Goal: Information Seeking & Learning: Find contact information

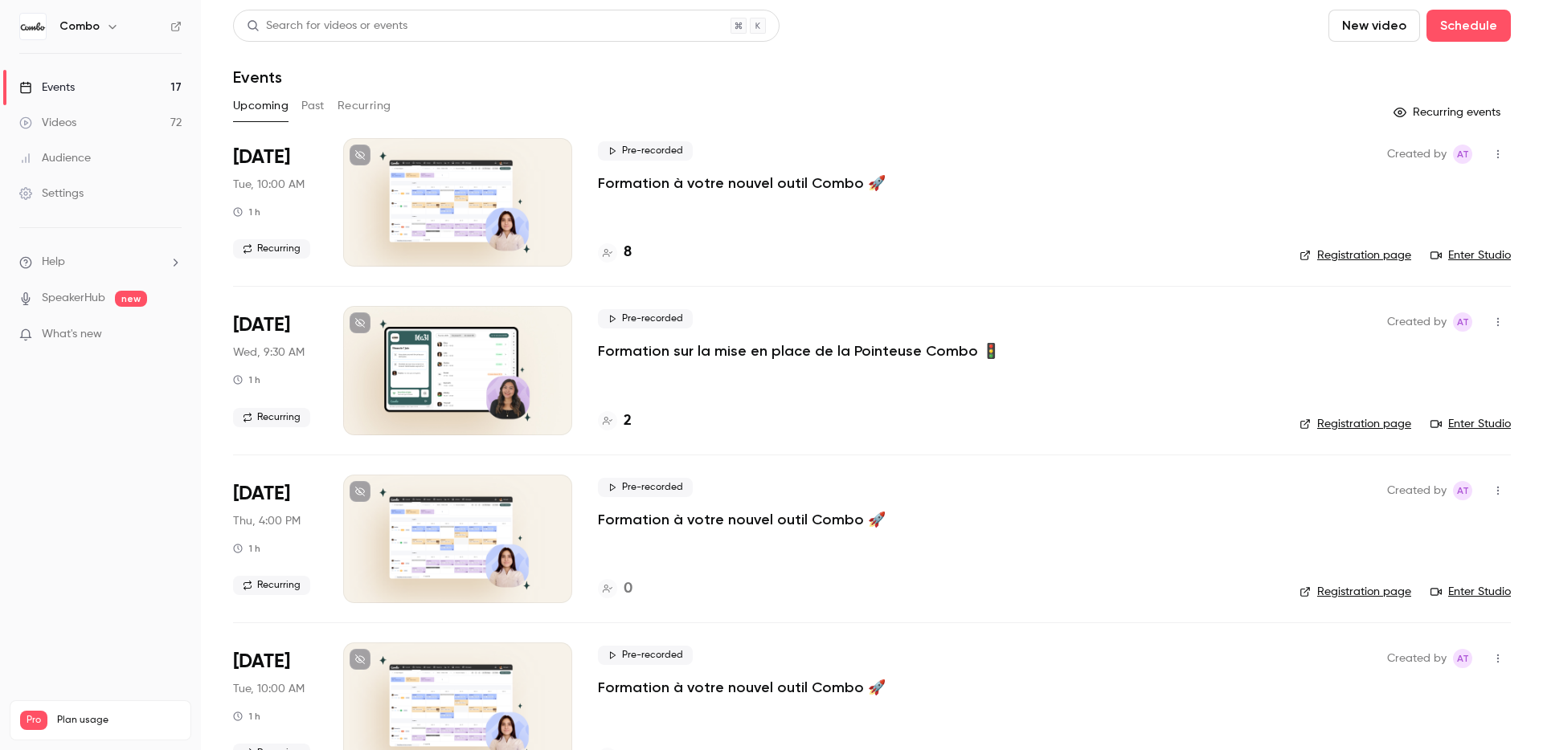
click at [627, 257] on h4 "8" at bounding box center [627, 253] width 8 height 22
click at [1479, 260] on link "Enter Studio" at bounding box center [1470, 255] width 80 height 16
click at [619, 253] on div "8" at bounding box center [615, 253] width 34 height 22
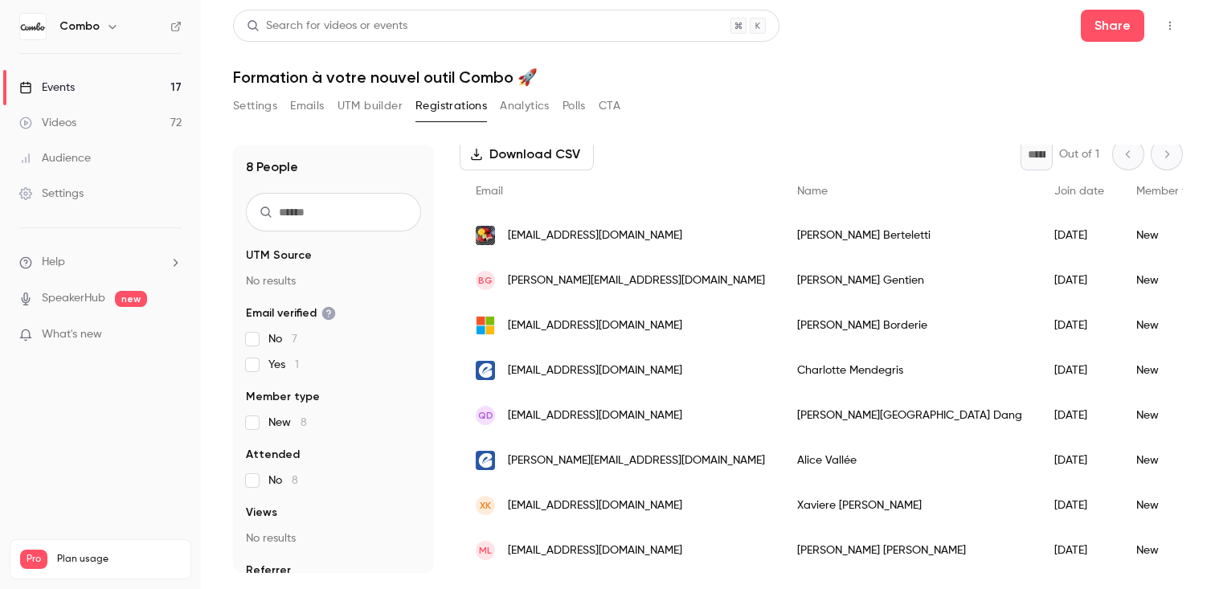
click at [781, 459] on div "[PERSON_NAME]" at bounding box center [909, 460] width 257 height 45
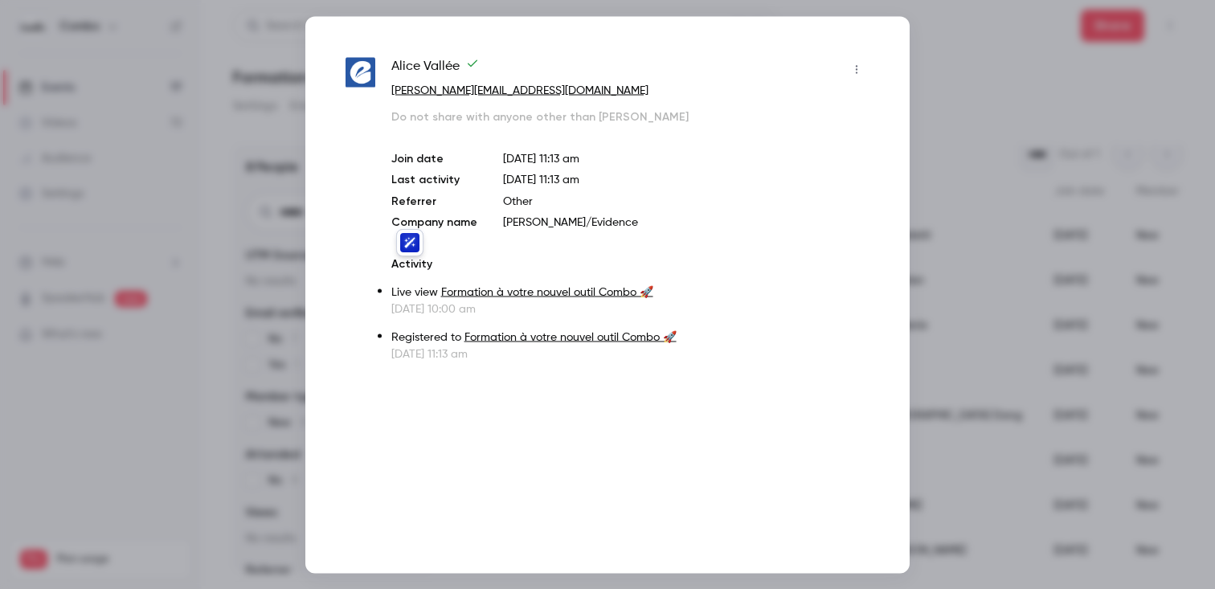
click at [750, 459] on div "[PERSON_NAME] [PERSON_NAME][EMAIL_ADDRESS][DOMAIN_NAME] Do not share with anyon…" at bounding box center [607, 294] width 604 height 557
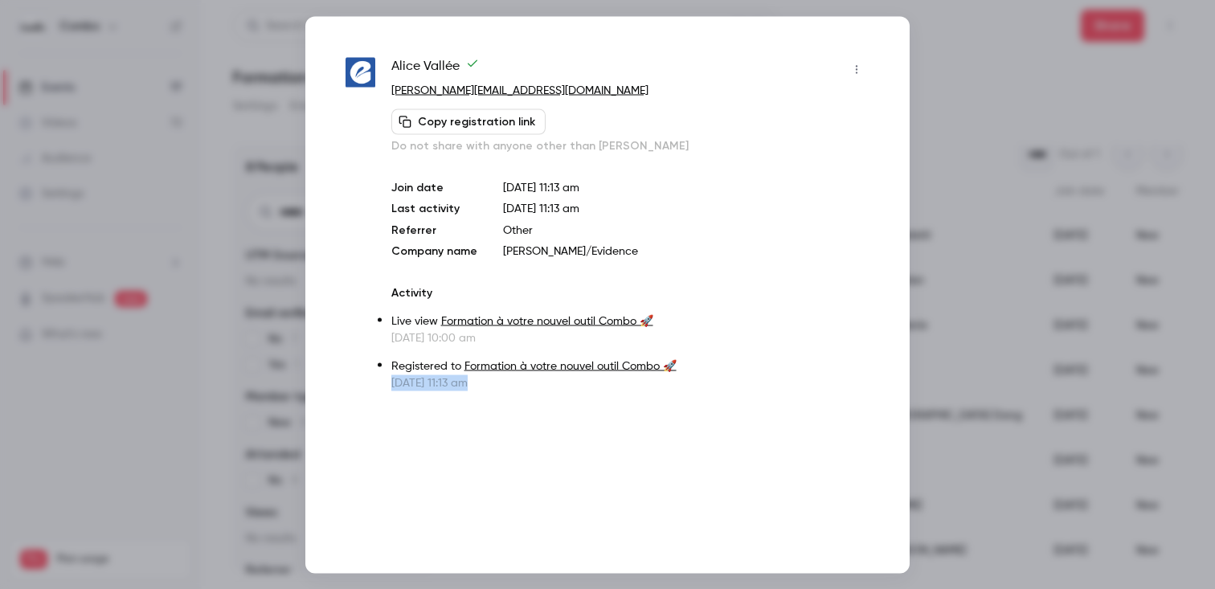
click at [429, 67] on span "[PERSON_NAME]" at bounding box center [435, 69] width 88 height 26
copy div "[PERSON_NAME]"
click at [898, 144] on div "[PERSON_NAME] [PERSON_NAME][EMAIL_ADDRESS][DOMAIN_NAME] Copy registration link …" at bounding box center [607, 294] width 604 height 557
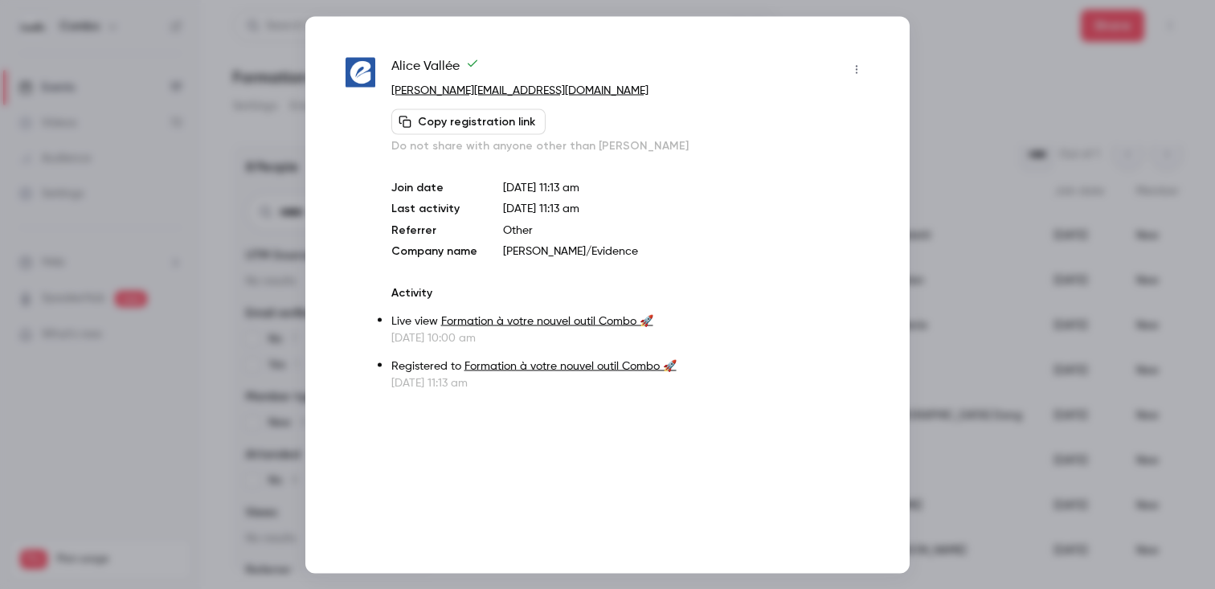
click at [946, 139] on div at bounding box center [607, 294] width 1215 height 589
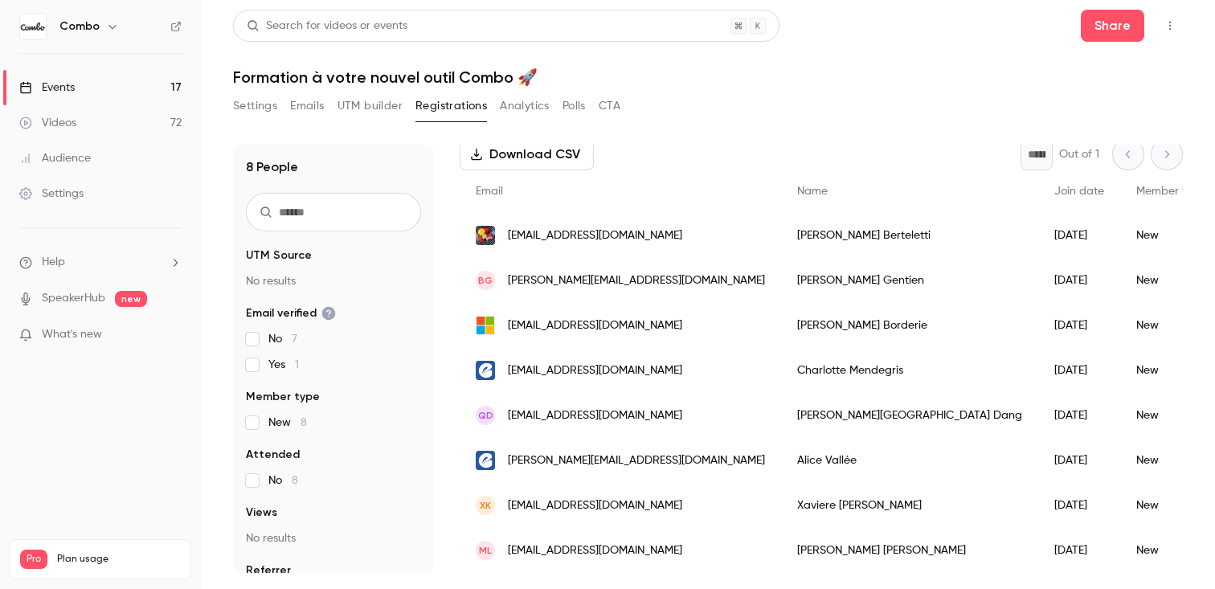
click at [781, 373] on div "[PERSON_NAME]" at bounding box center [909, 370] width 257 height 45
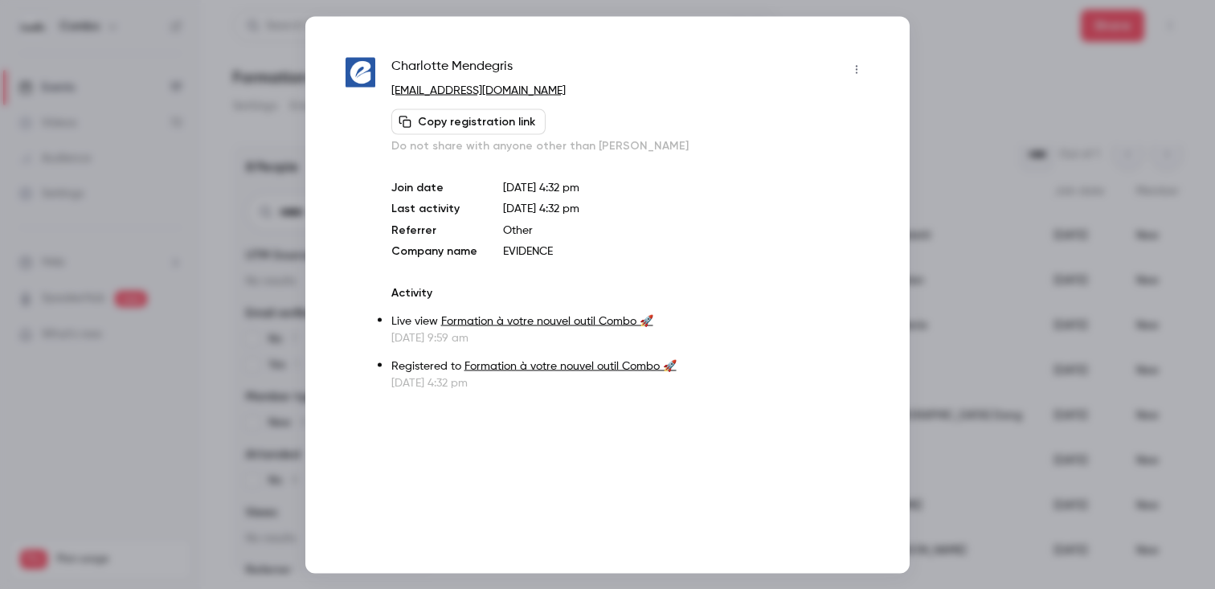
click at [502, 63] on span "[PERSON_NAME]" at bounding box center [451, 69] width 121 height 26
copy div "[PERSON_NAME]"
click at [933, 258] on div at bounding box center [607, 294] width 1215 height 589
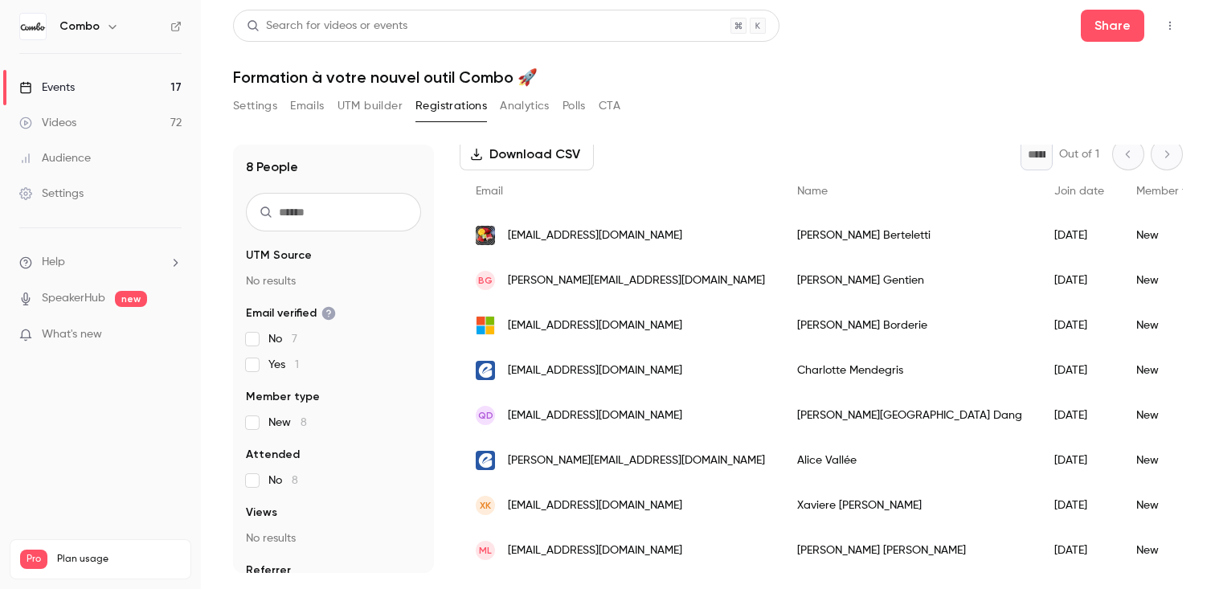
click at [781, 546] on div "[PERSON_NAME]" at bounding box center [909, 550] width 257 height 45
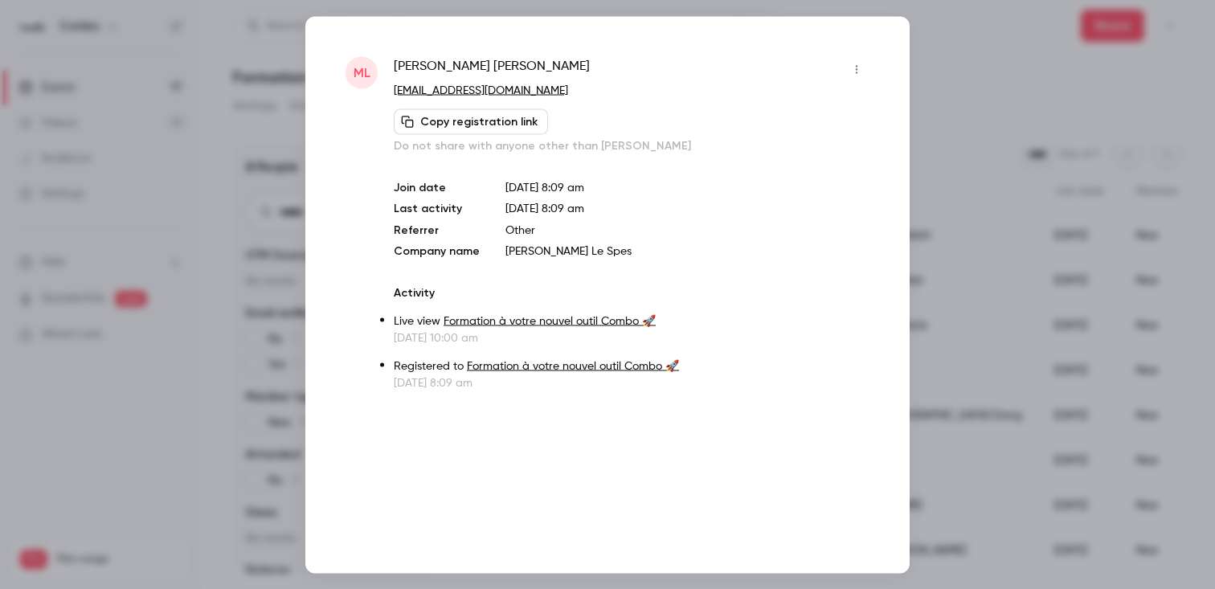
click at [460, 56] on span "[PERSON_NAME]" at bounding box center [492, 69] width 196 height 26
click at [456, 65] on span "[PERSON_NAME]" at bounding box center [492, 69] width 196 height 26
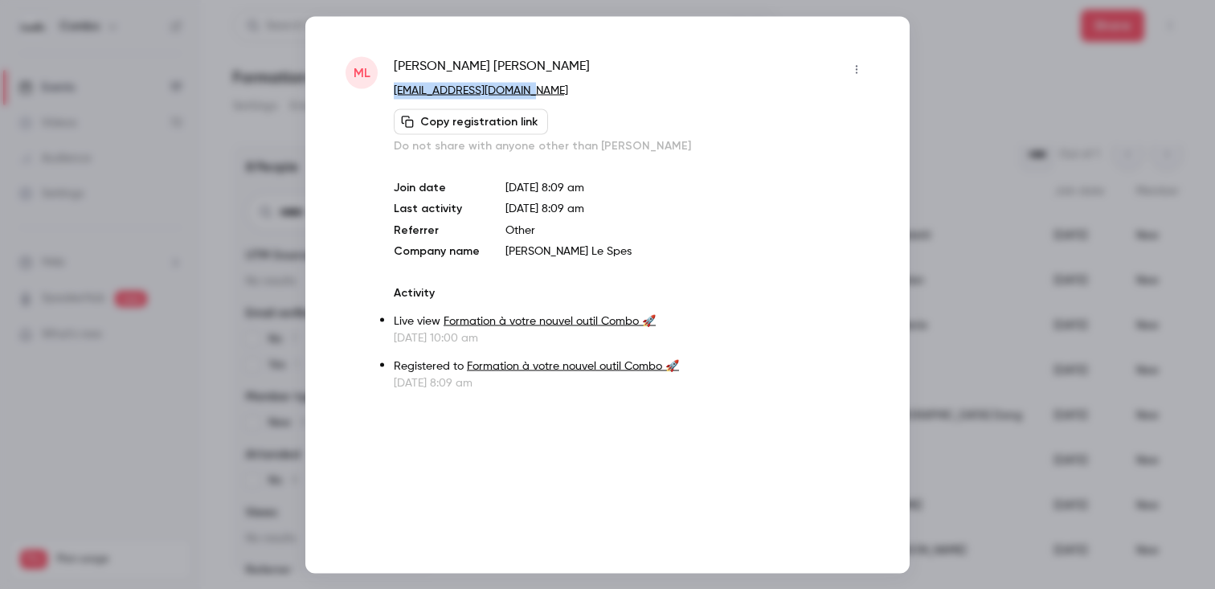
drag, startPoint x: 542, startPoint y: 90, endPoint x: 393, endPoint y: 89, distance: 149.4
click at [394, 89] on p "[EMAIL_ADDRESS][DOMAIN_NAME]" at bounding box center [632, 90] width 476 height 17
copy link "[EMAIL_ADDRESS][DOMAIN_NAME]"
click at [524, 58] on div "[PERSON_NAME]" at bounding box center [632, 69] width 476 height 26
drag, startPoint x: 519, startPoint y: 67, endPoint x: 392, endPoint y: 63, distance: 127.0
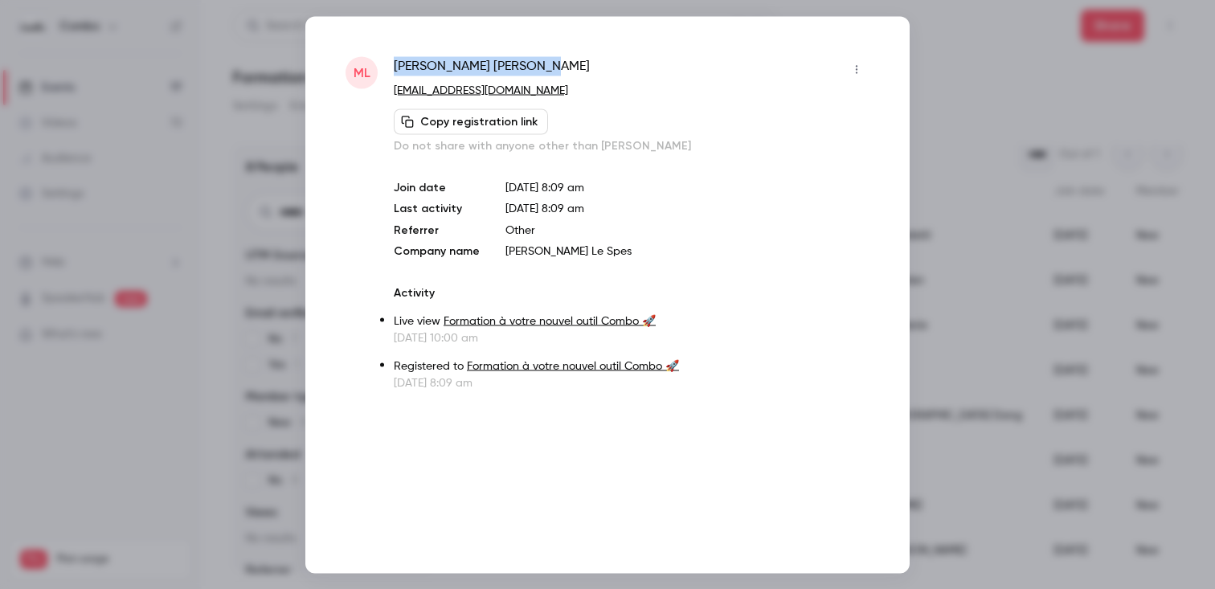
click at [392, 63] on div "ML [PERSON_NAME]-Yvoz [EMAIL_ADDRESS][DOMAIN_NAME] Copy registration link Do no…" at bounding box center [607, 223] width 524 height 334
copy span "[PERSON_NAME]"
click at [1007, 64] on div at bounding box center [607, 294] width 1215 height 589
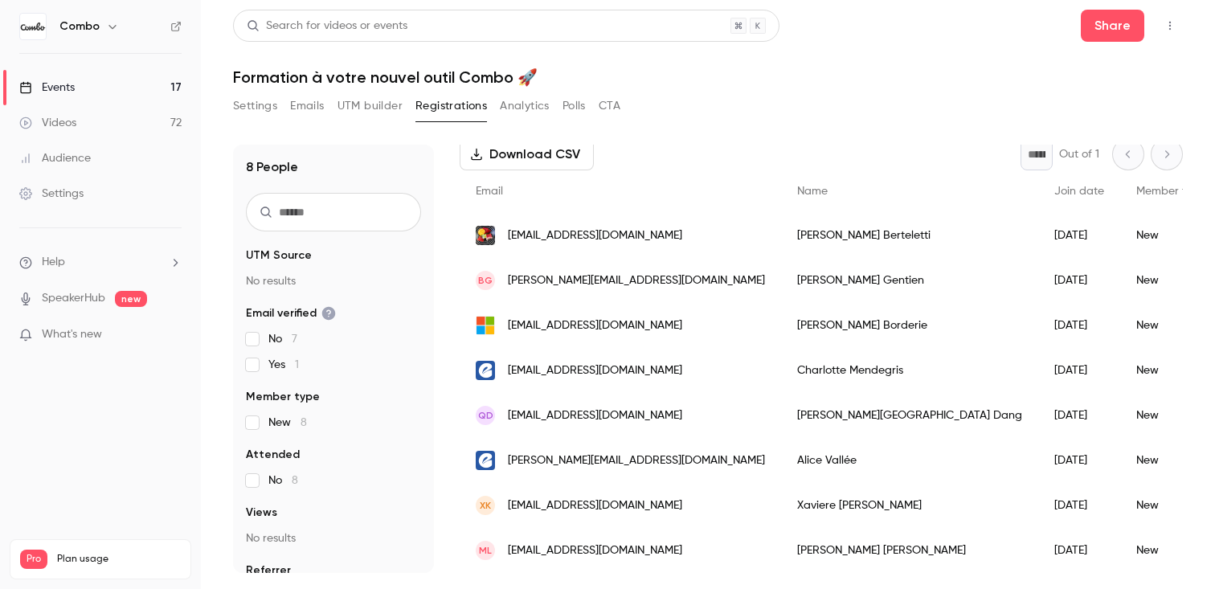
click at [805, 321] on div "[PERSON_NAME]" at bounding box center [909, 325] width 257 height 45
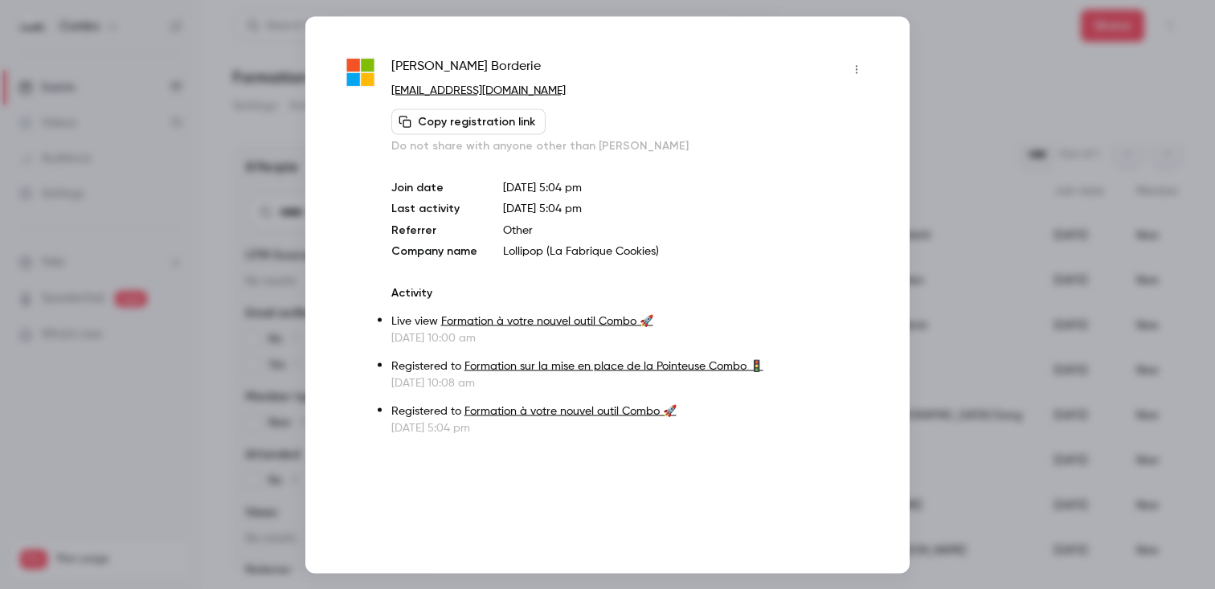
click at [479, 67] on span "[PERSON_NAME]" at bounding box center [465, 69] width 149 height 26
copy div "[PERSON_NAME]"
drag, startPoint x: 587, startPoint y: 95, endPoint x: 386, endPoint y: 93, distance: 201.7
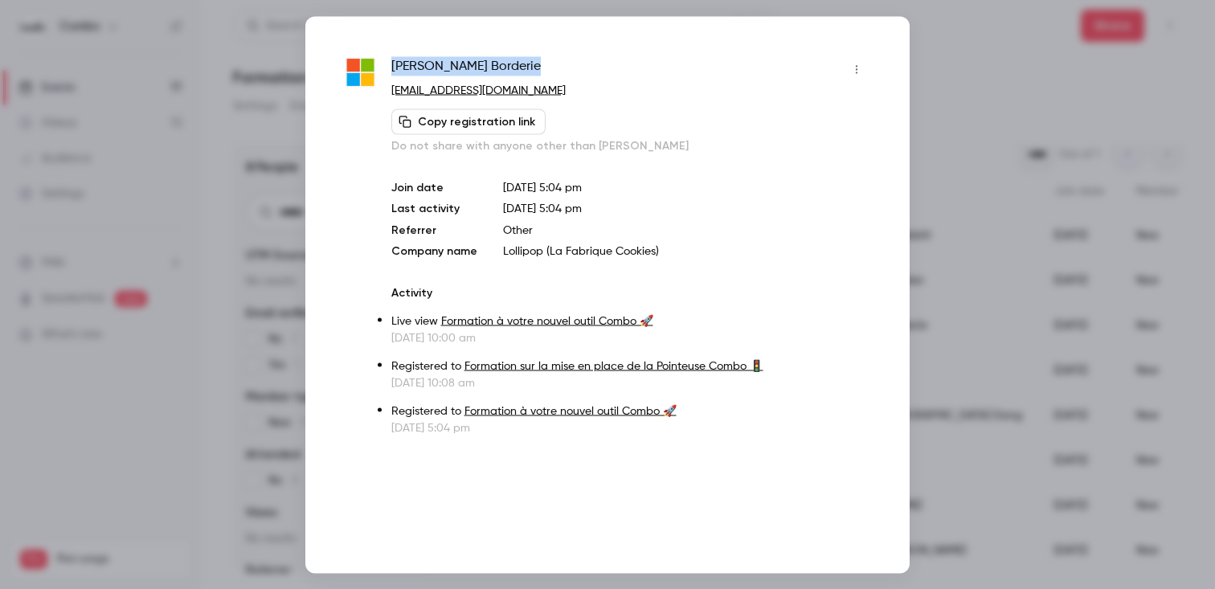
click at [386, 93] on div "[PERSON_NAME] [EMAIL_ADDRESS][DOMAIN_NAME] Copy registration link Do not share …" at bounding box center [607, 245] width 524 height 379
copy link "[EMAIL_ADDRESS][DOMAIN_NAME]"
click at [481, 57] on span "[PERSON_NAME]" at bounding box center [465, 69] width 149 height 26
click at [481, 57] on div at bounding box center [476, 45] width 27 height 27
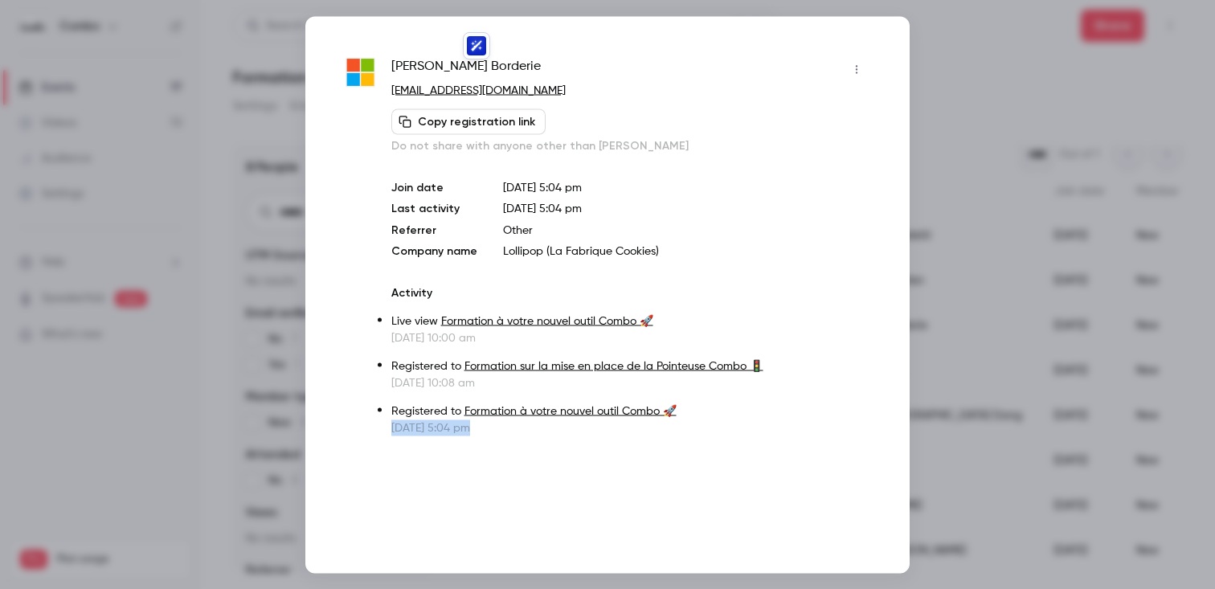
click at [481, 57] on div at bounding box center [476, 45] width 27 height 27
click at [444, 72] on span "[PERSON_NAME]" at bounding box center [465, 69] width 149 height 26
copy div "[PERSON_NAME]"
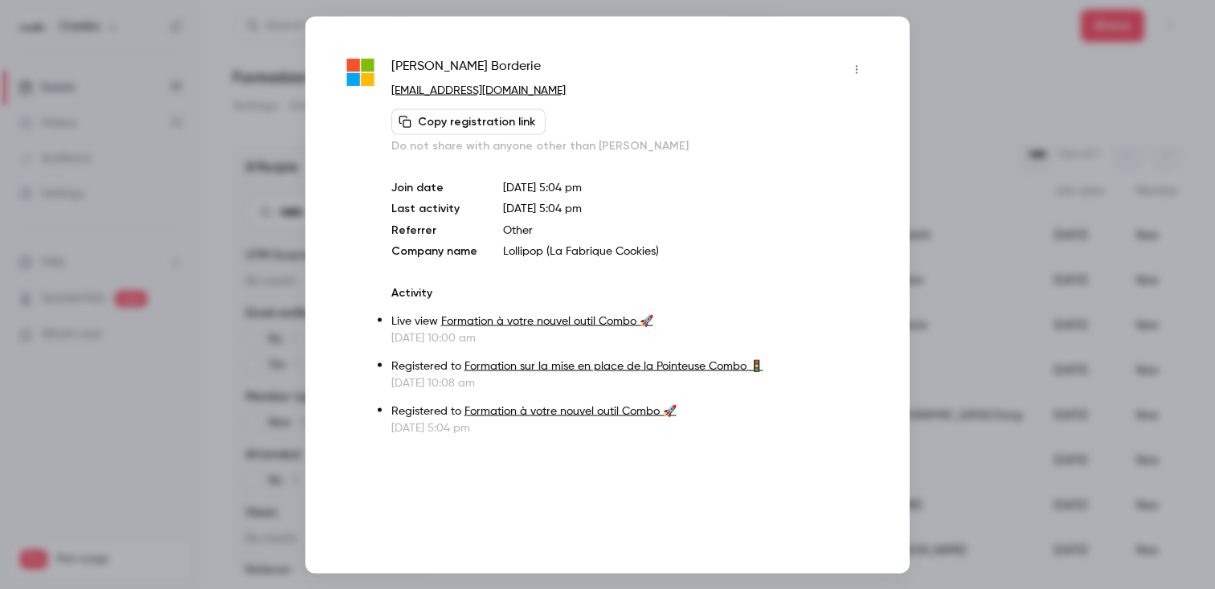
click at [982, 256] on div at bounding box center [607, 294] width 1215 height 589
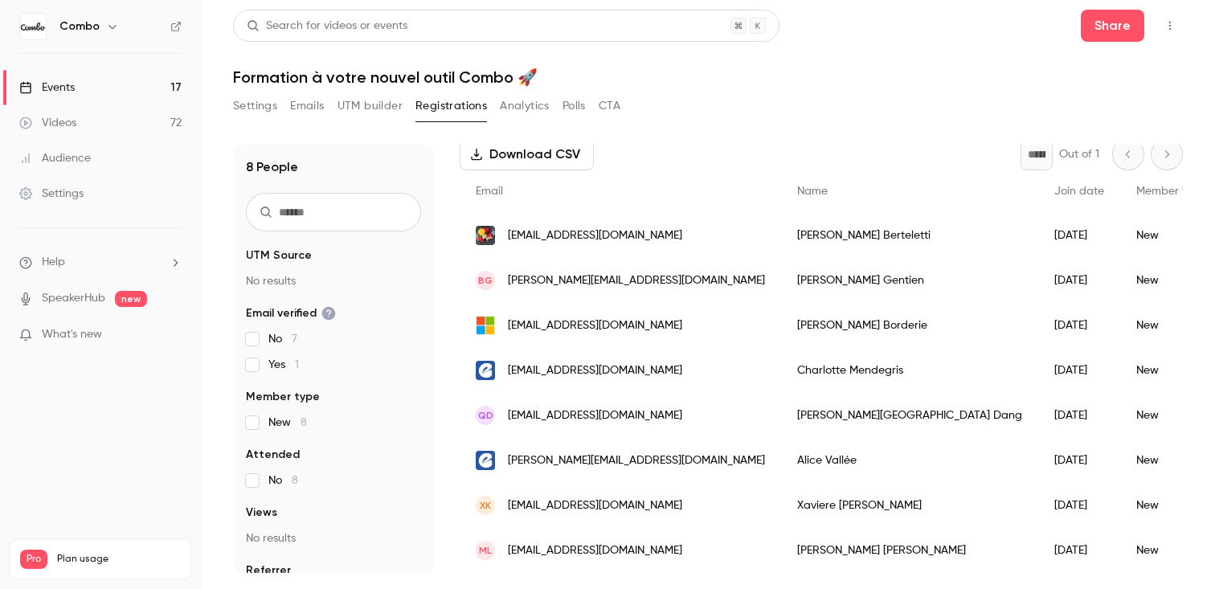
click at [781, 240] on div "[PERSON_NAME]" at bounding box center [909, 235] width 257 height 45
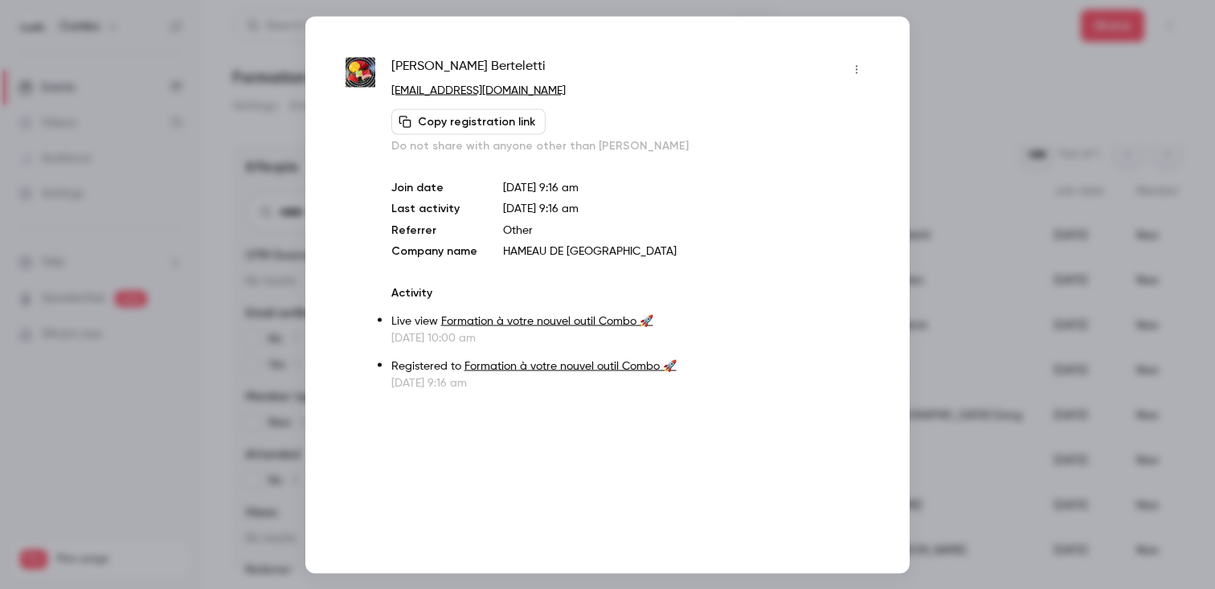
click at [455, 71] on span "[PERSON_NAME]" at bounding box center [468, 69] width 154 height 26
copy div "[PERSON_NAME]"
click at [564, 76] on div "[PERSON_NAME]" at bounding box center [630, 69] width 478 height 26
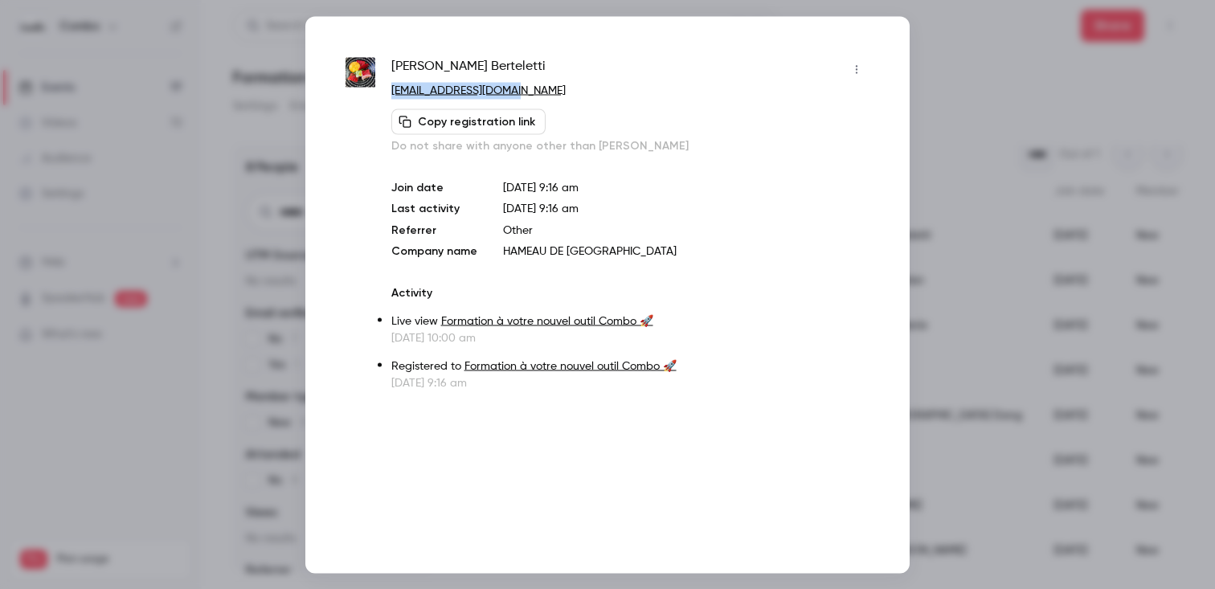
drag, startPoint x: 564, startPoint y: 89, endPoint x: 553, endPoint y: 72, distance: 21.0
click at [553, 72] on div "[PERSON_NAME] [EMAIL_ADDRESS][DOMAIN_NAME] Copy registration link Do not share …" at bounding box center [630, 104] width 478 height 97
click at [553, 72] on div "[PERSON_NAME]" at bounding box center [630, 69] width 478 height 26
click at [566, 83] on p "[EMAIL_ADDRESS][DOMAIN_NAME]" at bounding box center [630, 90] width 478 height 17
drag, startPoint x: 566, startPoint y: 92, endPoint x: 382, endPoint y: 88, distance: 184.1
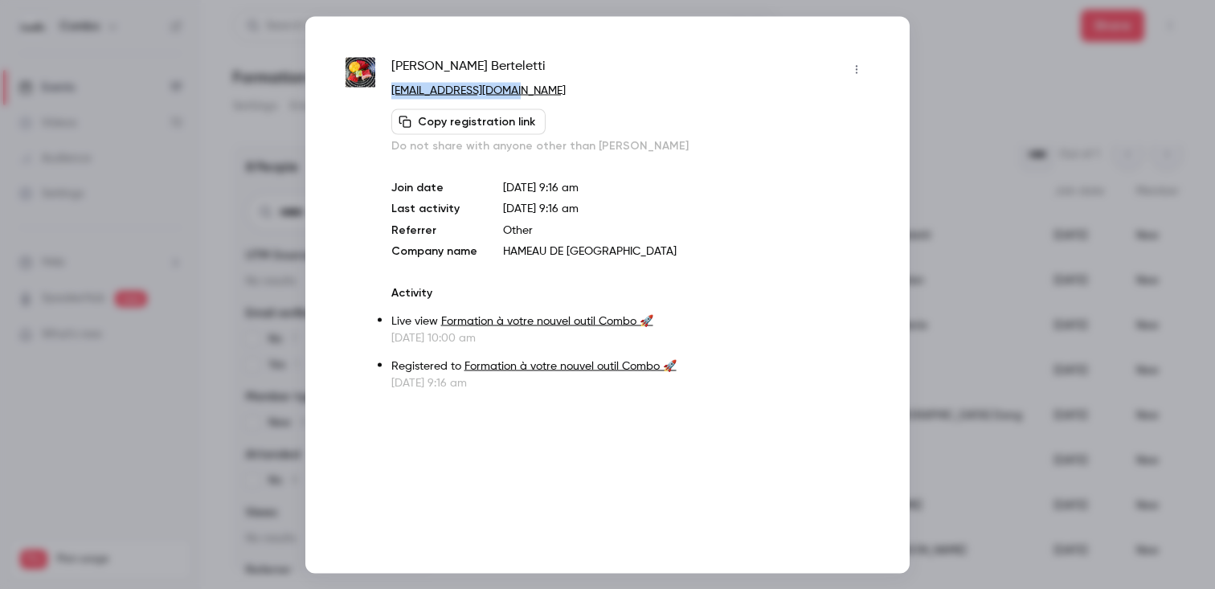
click at [382, 88] on div "[PERSON_NAME] [EMAIL_ADDRESS][DOMAIN_NAME] Copy registration link Do not share …" at bounding box center [607, 223] width 524 height 334
copy link "[EMAIL_ADDRESS][DOMAIN_NAME]"
click at [445, 58] on span "[PERSON_NAME]" at bounding box center [468, 69] width 154 height 26
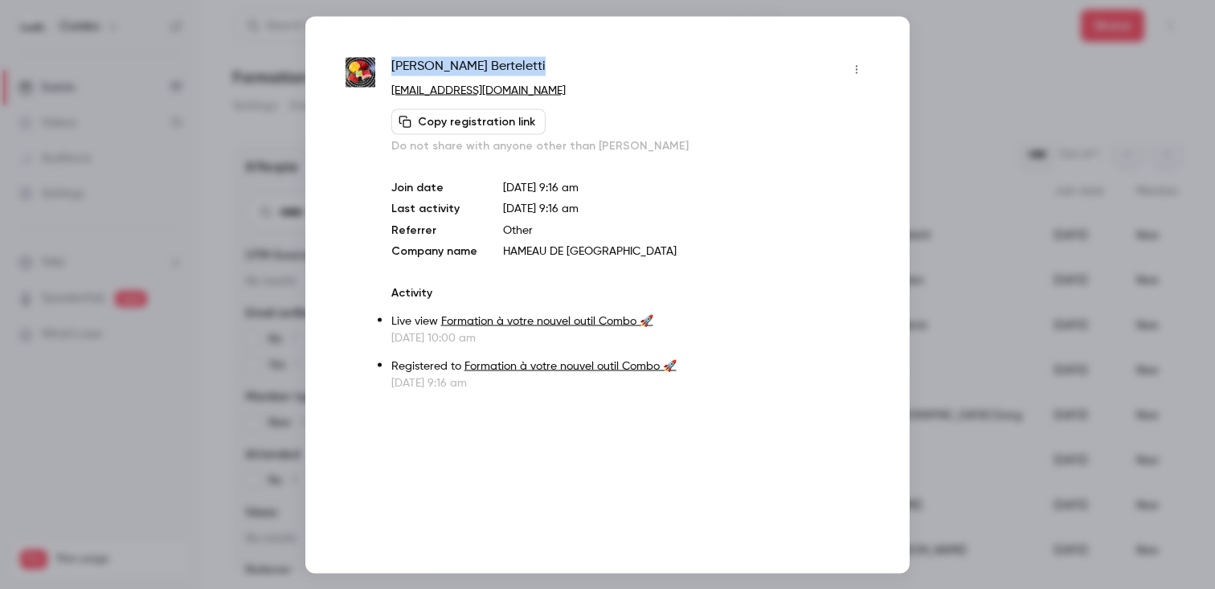
copy div "[PERSON_NAME]"
click at [1000, 124] on div at bounding box center [607, 294] width 1215 height 589
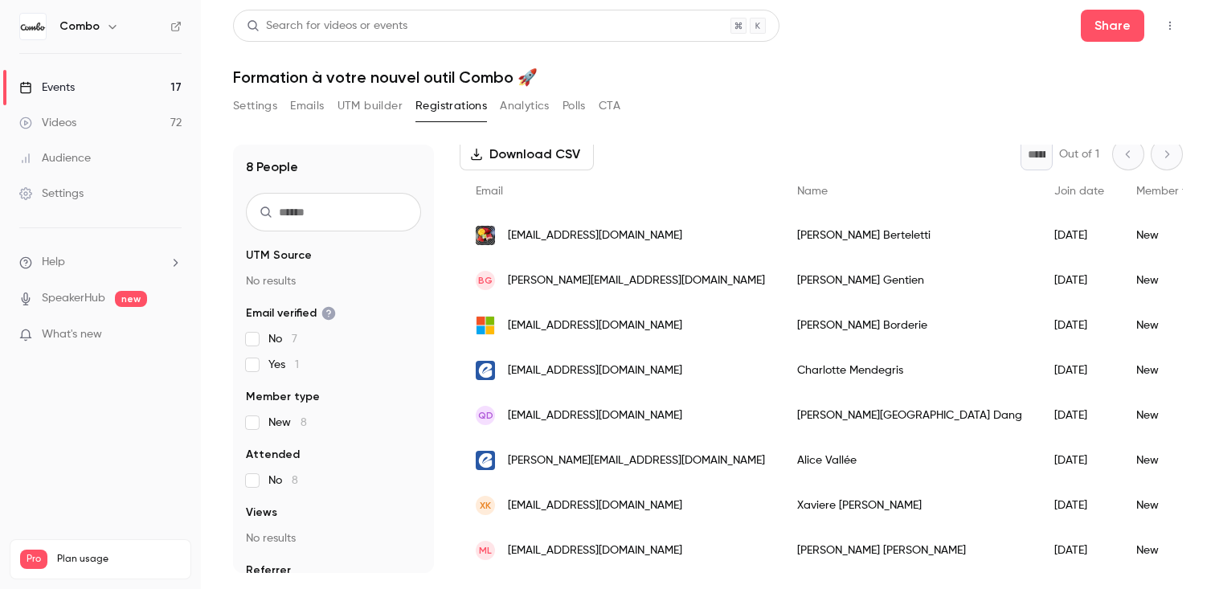
click at [781, 277] on div "[PERSON_NAME]" at bounding box center [909, 280] width 257 height 45
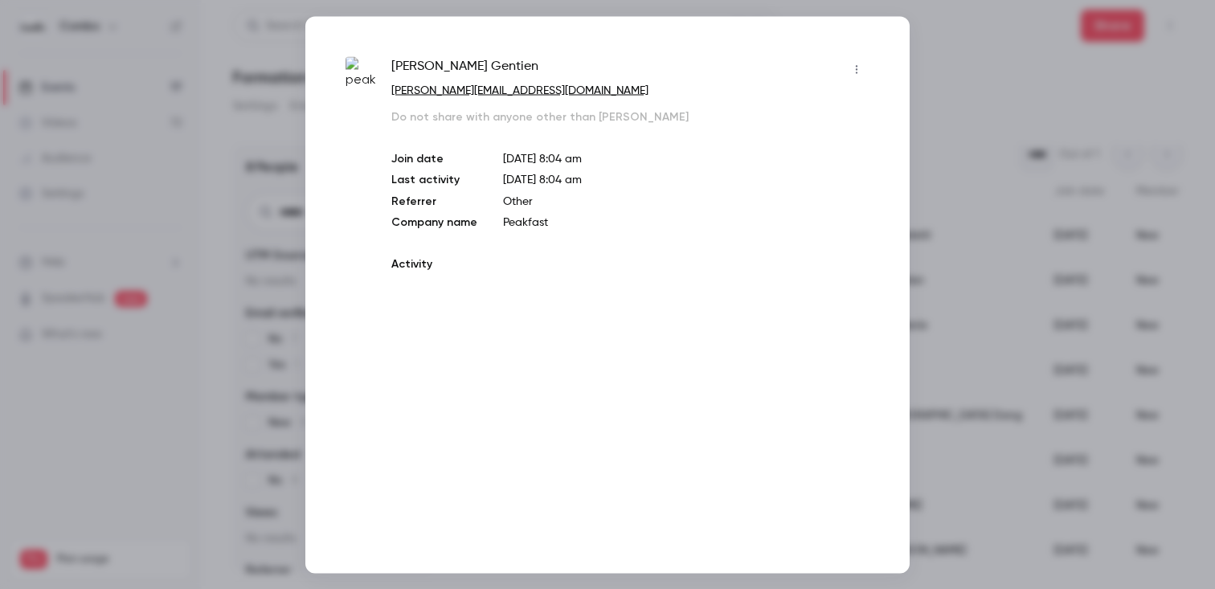
click at [771, 277] on div "[PERSON_NAME] [PERSON_NAME][EMAIL_ADDRESS][DOMAIN_NAME] Do not share with anyon…" at bounding box center [630, 168] width 478 height 225
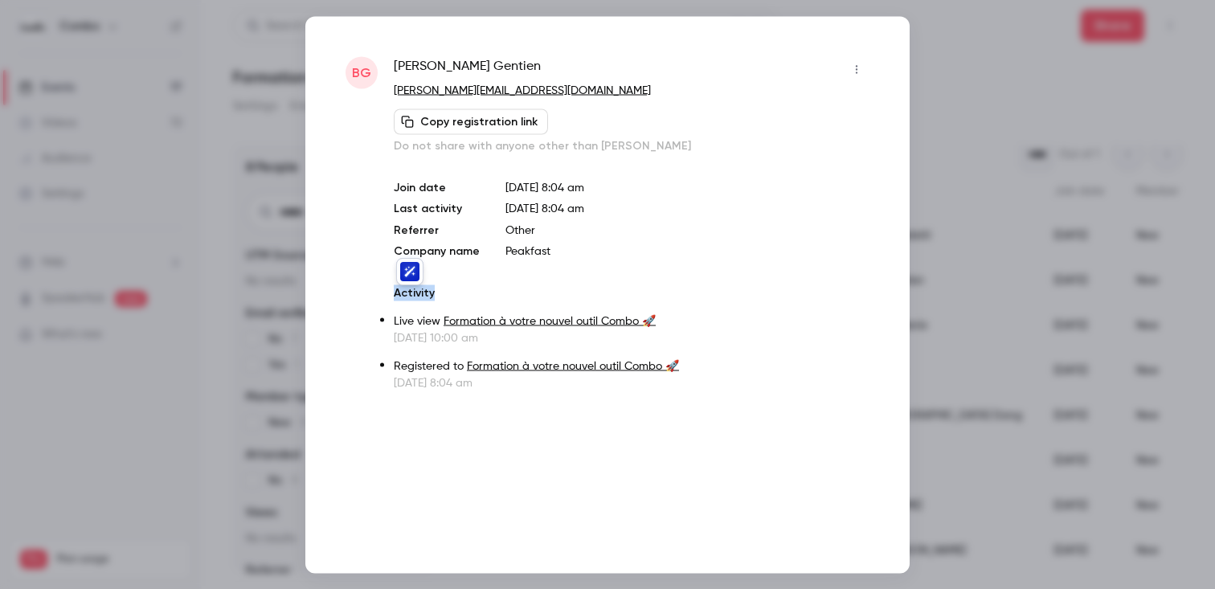
click at [463, 66] on span "[PERSON_NAME]" at bounding box center [467, 69] width 147 height 26
drag, startPoint x: 507, startPoint y: 91, endPoint x: 395, endPoint y: 91, distance: 112.5
click at [395, 91] on p "[PERSON_NAME][EMAIL_ADDRESS][DOMAIN_NAME]" at bounding box center [632, 90] width 476 height 17
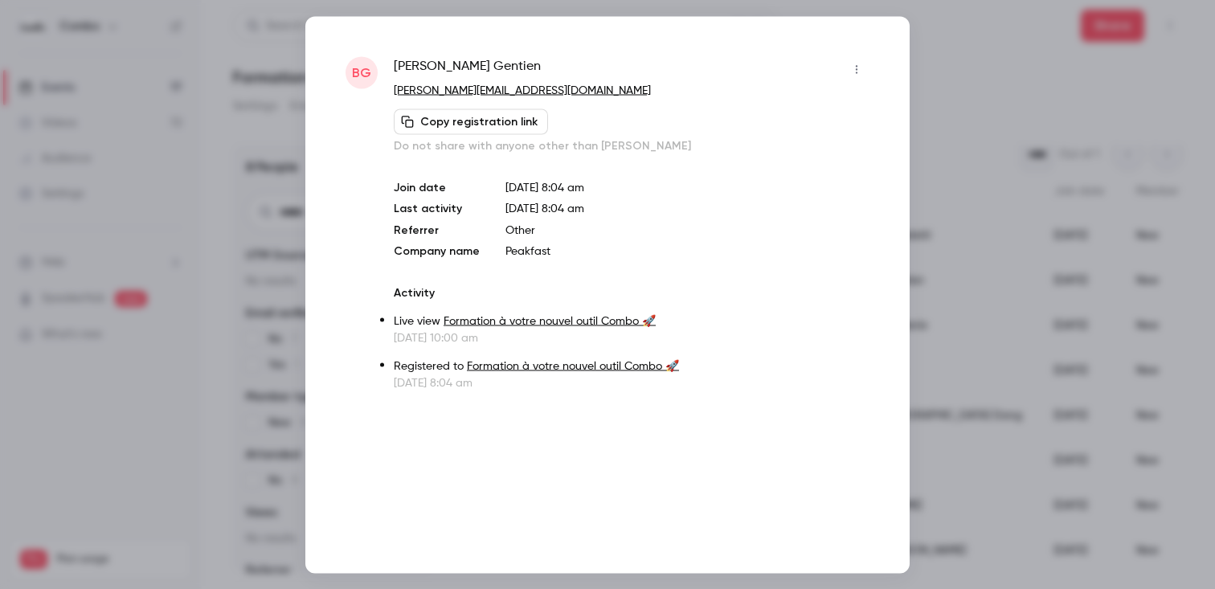
click at [502, 68] on div "[PERSON_NAME]" at bounding box center [632, 69] width 476 height 26
drag, startPoint x: 502, startPoint y: 68, endPoint x: 371, endPoint y: 67, distance: 131.0
click at [371, 67] on div "[PERSON_NAME] Gentien [EMAIL_ADDRESS][DOMAIN_NAME] Copy registration link Do no…" at bounding box center [607, 223] width 524 height 334
click at [1017, 127] on div at bounding box center [607, 294] width 1215 height 589
